Goal: Information Seeking & Learning: Check status

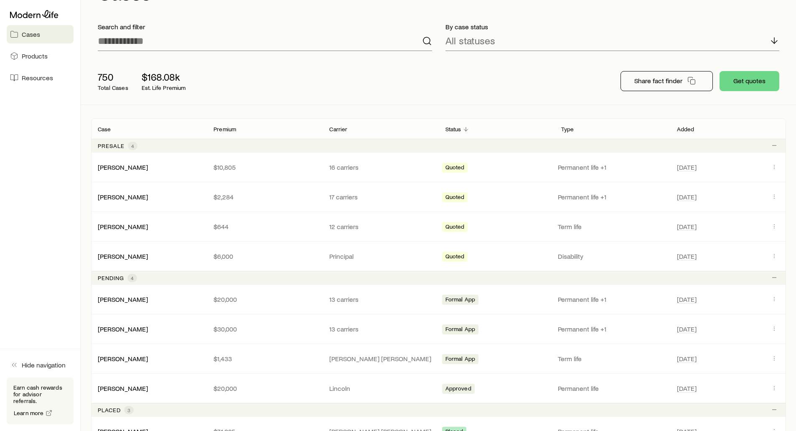
scroll to position [42, 0]
click at [653, 84] on p "Share fact finder" at bounding box center [659, 80] width 48 height 8
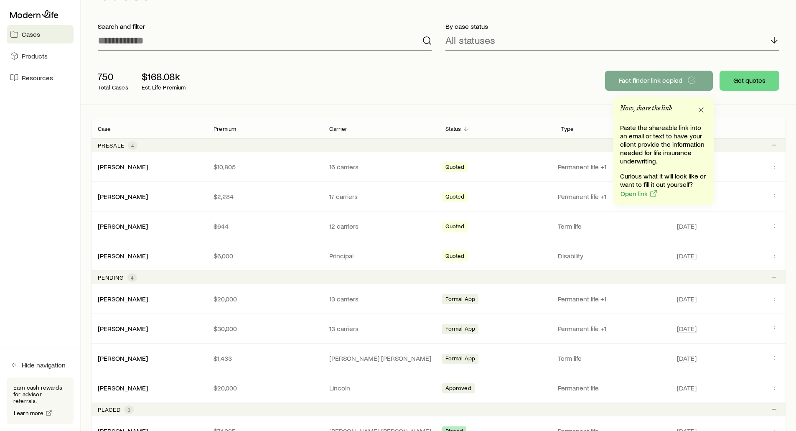
click at [541, 87] on div "750 Total Cases $168.08k Est. Life Premium Fact finder link copied Get quotes" at bounding box center [438, 80] width 695 height 47
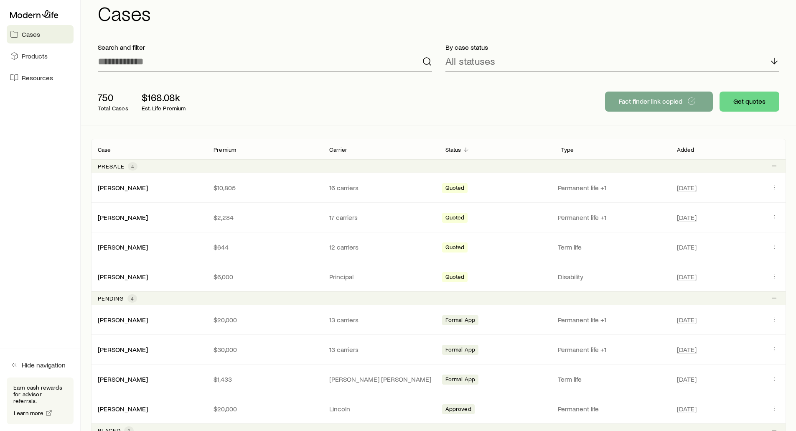
scroll to position [0, 0]
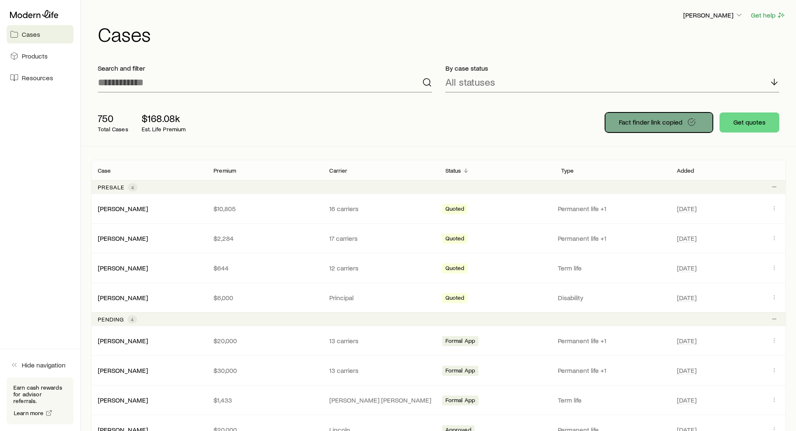
click at [645, 115] on button "Fact finder link copied" at bounding box center [659, 122] width 108 height 20
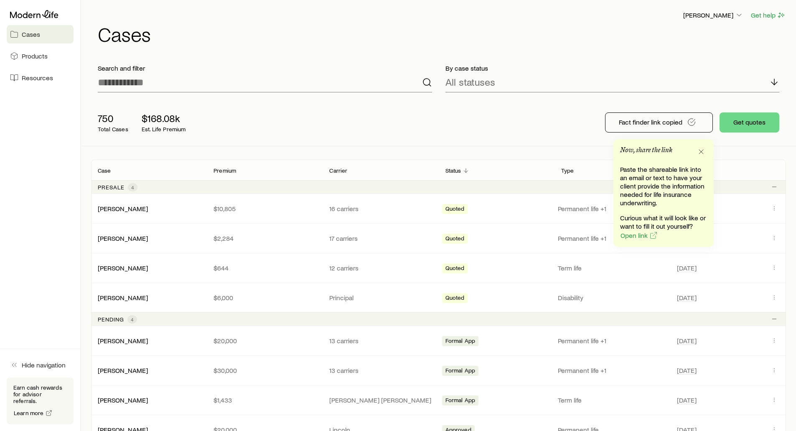
click at [417, 130] on div "750 Total Cases $168.08k Est. Life Premium Fact finder link copied Get quotes" at bounding box center [438, 122] width 695 height 47
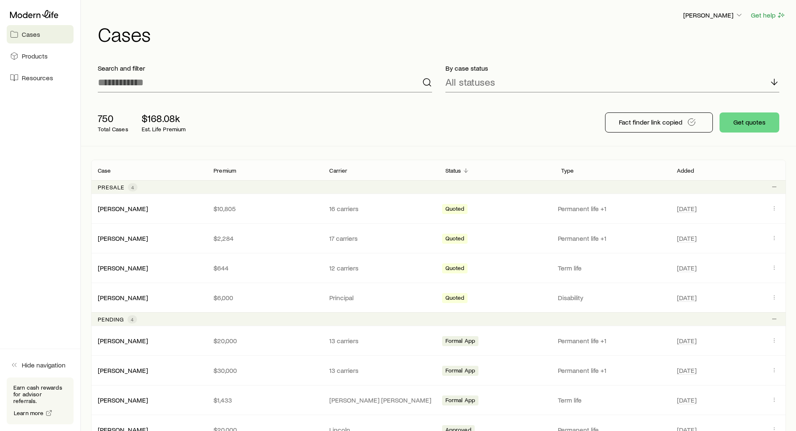
click at [229, 131] on div "750 Total Cases $168.08k Est. Life Premium" at bounding box center [225, 122] width 268 height 33
click at [106, 208] on link "[PERSON_NAME]" at bounding box center [123, 208] width 50 height 8
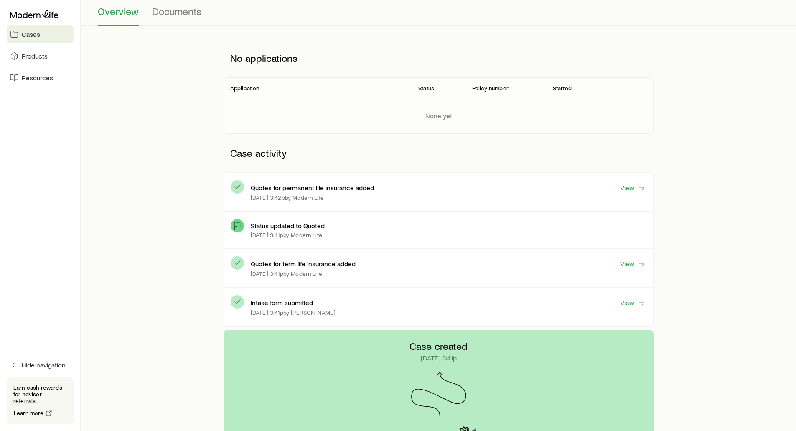
scroll to position [84, 0]
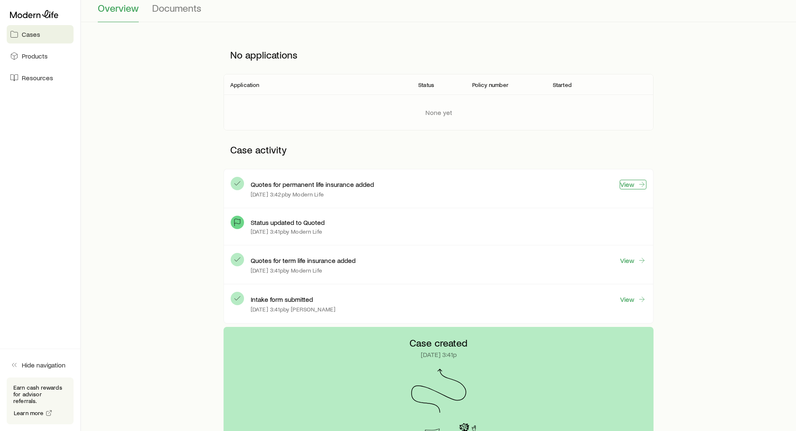
click at [630, 183] on link "View" at bounding box center [633, 185] width 27 height 10
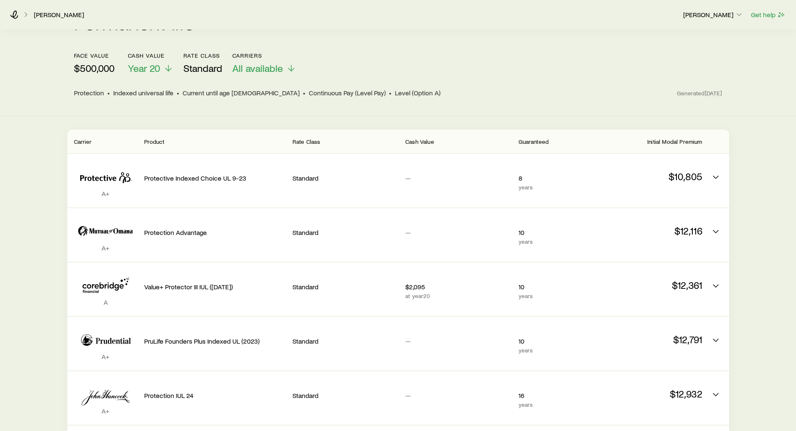
scroll to position [84, 0]
click at [102, 64] on p "$500,000" at bounding box center [94, 69] width 41 height 12
click at [160, 63] on span "Year 20" at bounding box center [144, 69] width 32 height 12
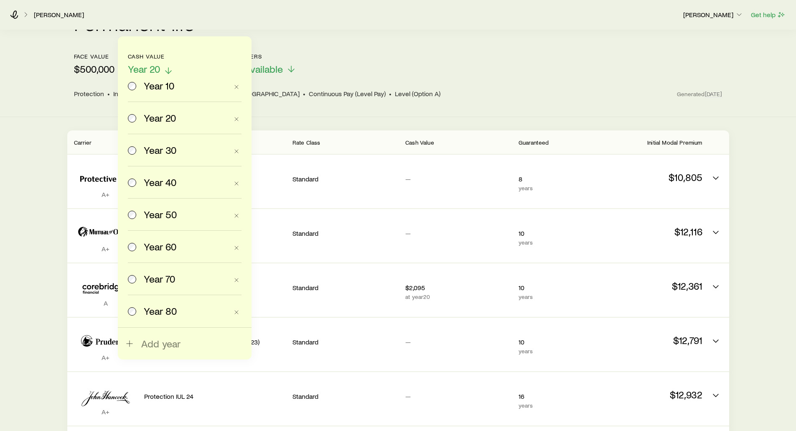
click at [160, 63] on span "Year 20" at bounding box center [144, 69] width 32 height 12
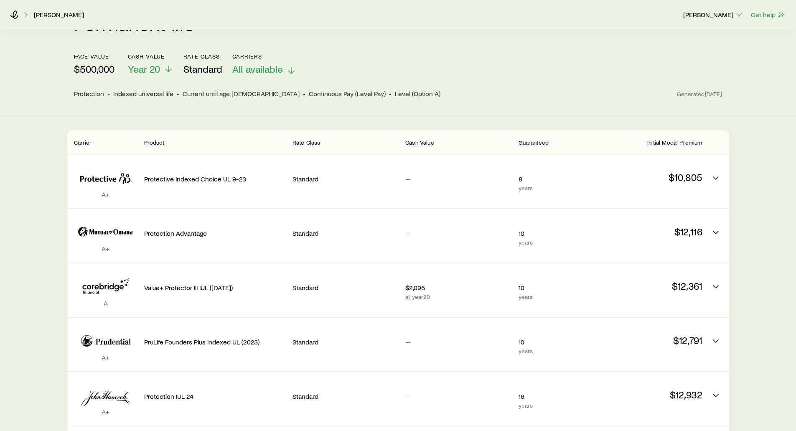
click at [256, 63] on span "All available" at bounding box center [257, 69] width 51 height 12
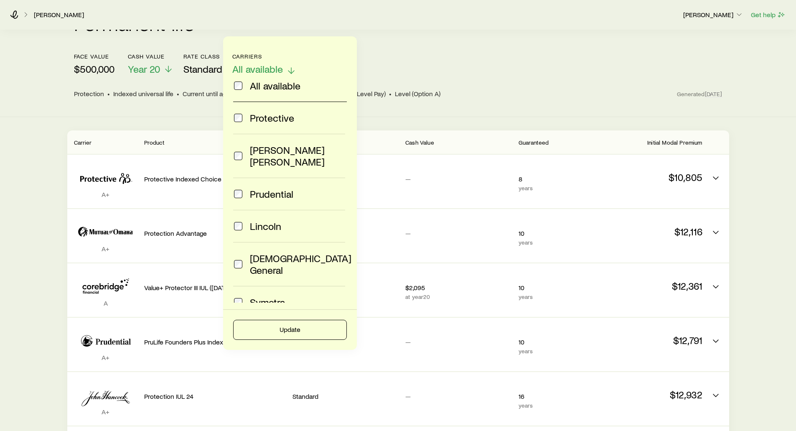
click at [256, 63] on span "All available" at bounding box center [257, 69] width 51 height 12
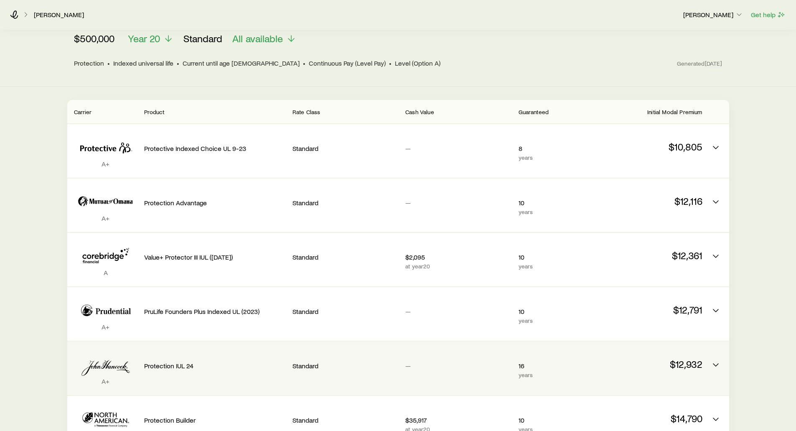
scroll to position [125, 0]
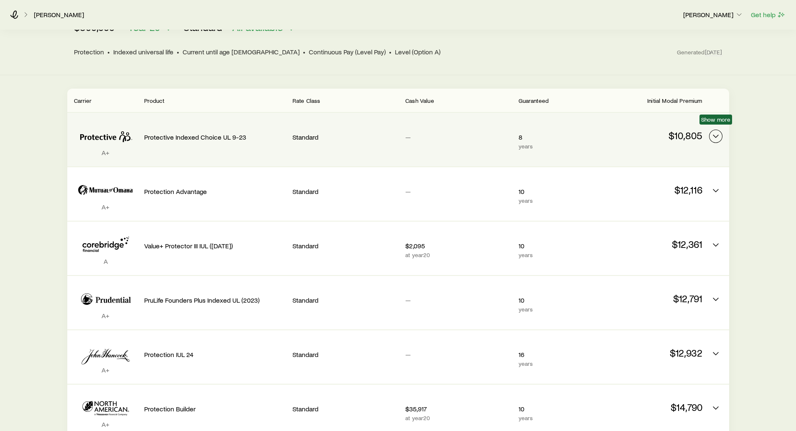
click at [714, 131] on icon "Permanent quotes" at bounding box center [716, 136] width 10 height 10
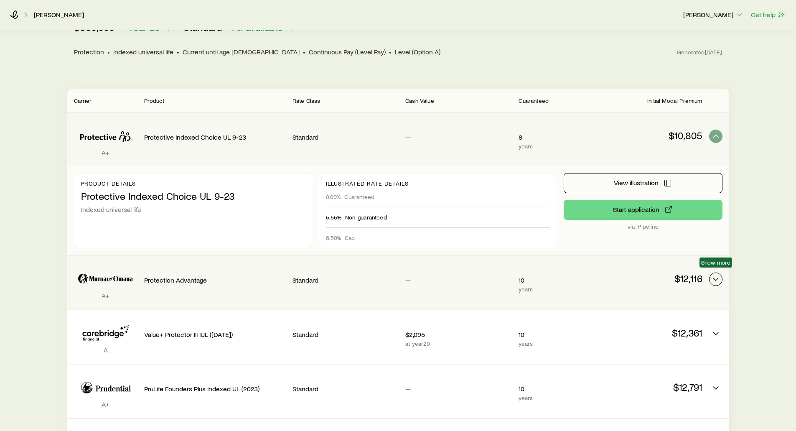
click at [714, 274] on icon "Permanent quotes" at bounding box center [716, 279] width 10 height 10
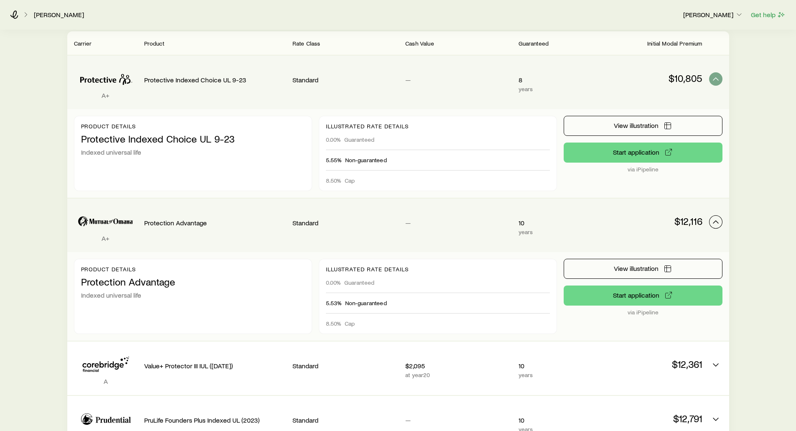
scroll to position [209, 0]
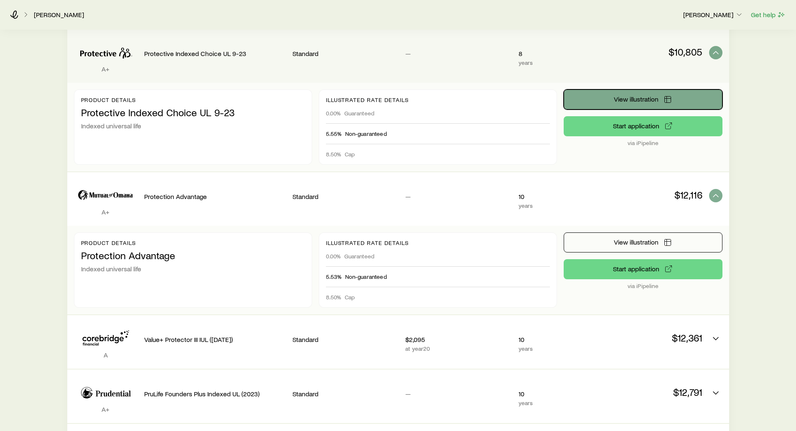
click at [637, 96] on span "View illustration" at bounding box center [636, 99] width 45 height 7
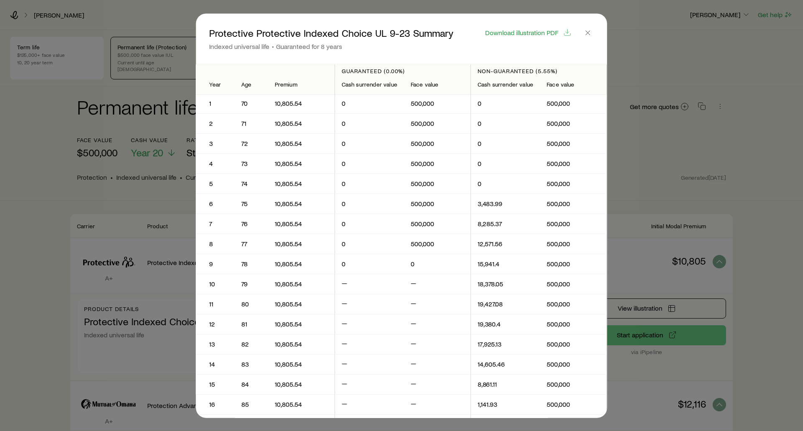
scroll to position [0, 0]
click at [589, 33] on line "button" at bounding box center [588, 33] width 4 height 4
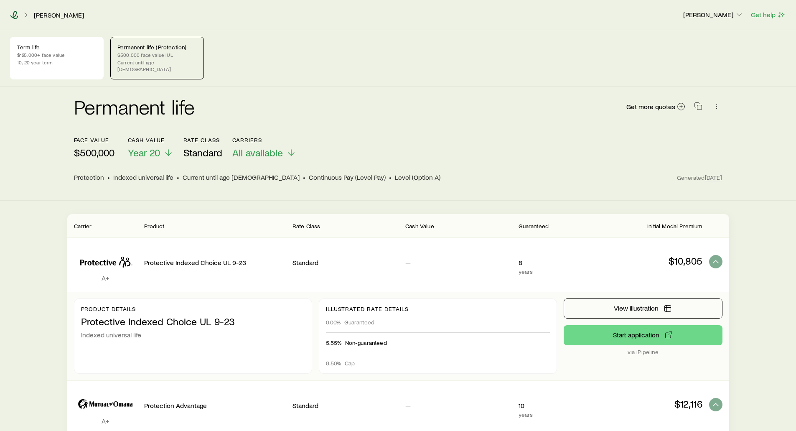
click at [18, 15] on icon at bounding box center [14, 15] width 8 height 8
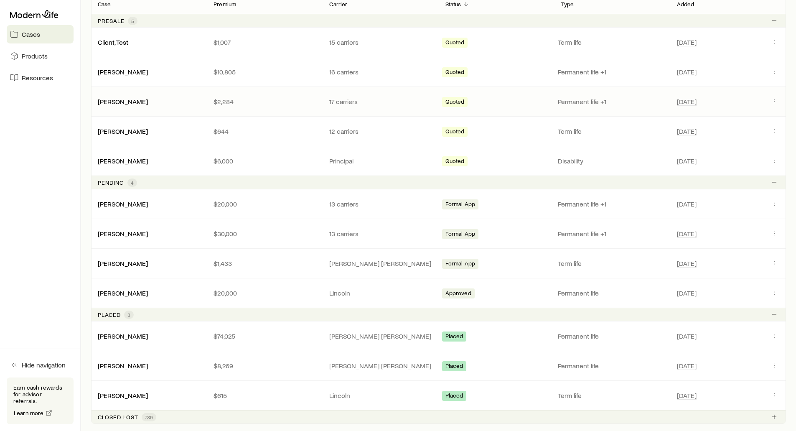
scroll to position [167, 0]
click at [116, 184] on p "Pending" at bounding box center [111, 182] width 26 height 7
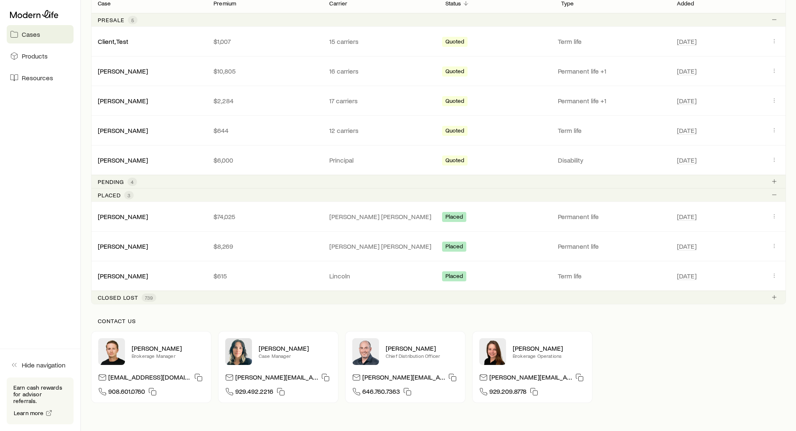
click at [116, 184] on p "Pending" at bounding box center [111, 182] width 26 height 7
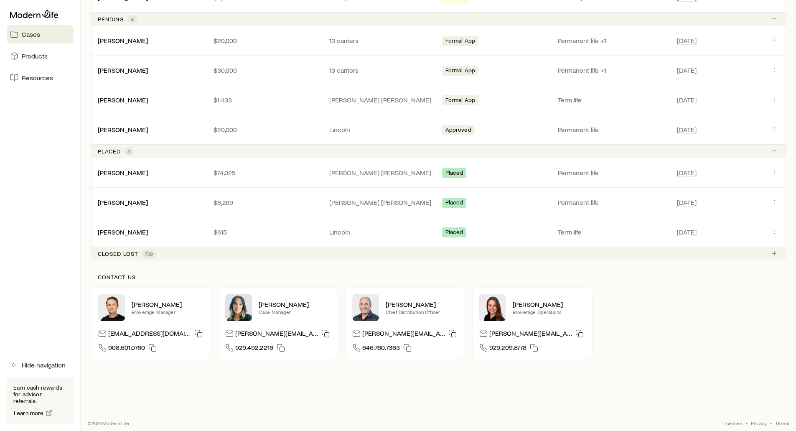
scroll to position [332, 0]
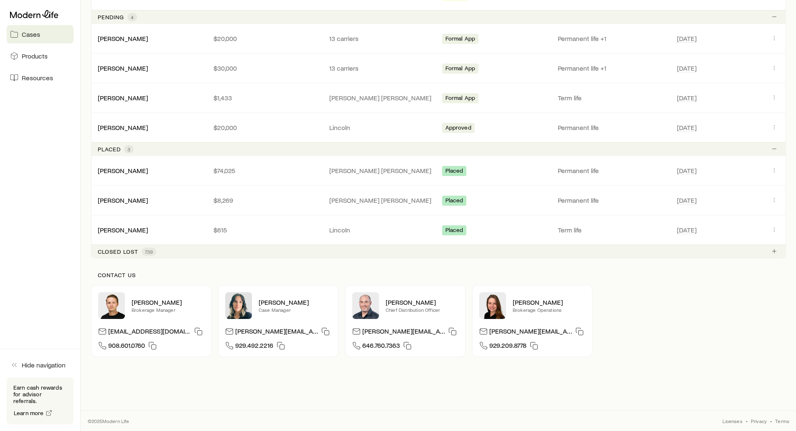
click at [109, 250] on p "Closed lost" at bounding box center [118, 251] width 41 height 7
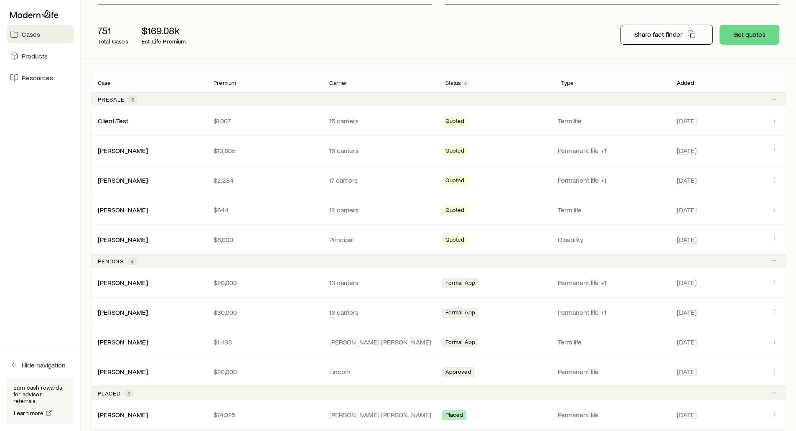
scroll to position [0, 0]
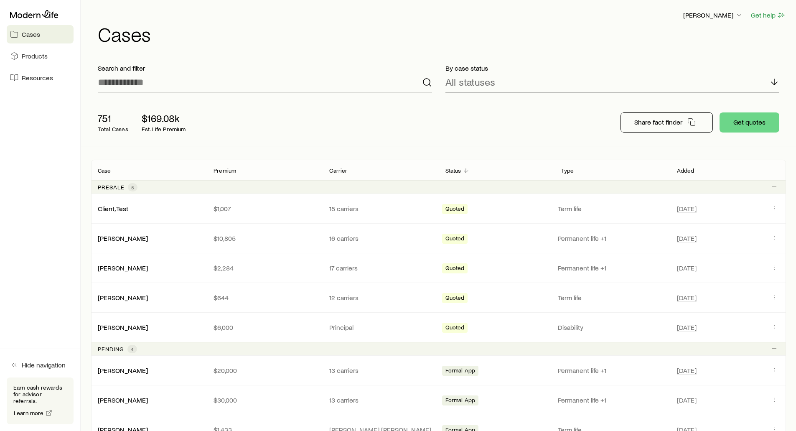
click at [475, 87] on p "All statuses" at bounding box center [471, 82] width 50 height 12
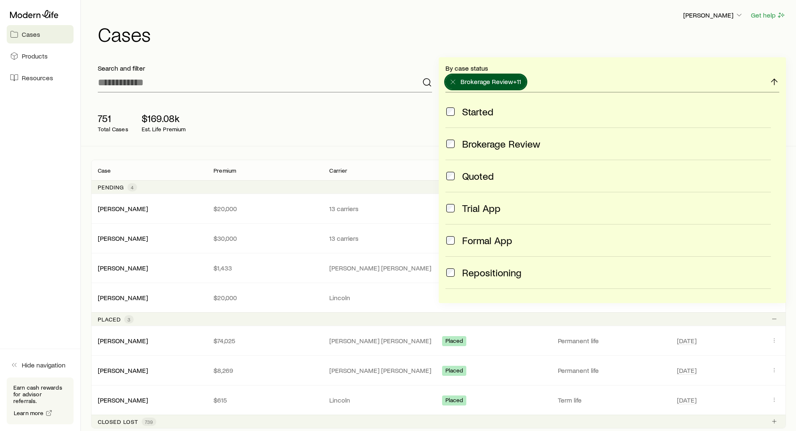
click at [456, 146] on div "Brokerage Review" at bounding box center [609, 144] width 326 height 12
click at [453, 171] on span at bounding box center [451, 176] width 10 height 12
click at [448, 167] on label "Quoted" at bounding box center [609, 176] width 326 height 32
click at [341, 123] on div "751 Total Cases $169.08k Est. Life Premium" at bounding box center [225, 122] width 268 height 33
